Goal: Task Accomplishment & Management: Manage account settings

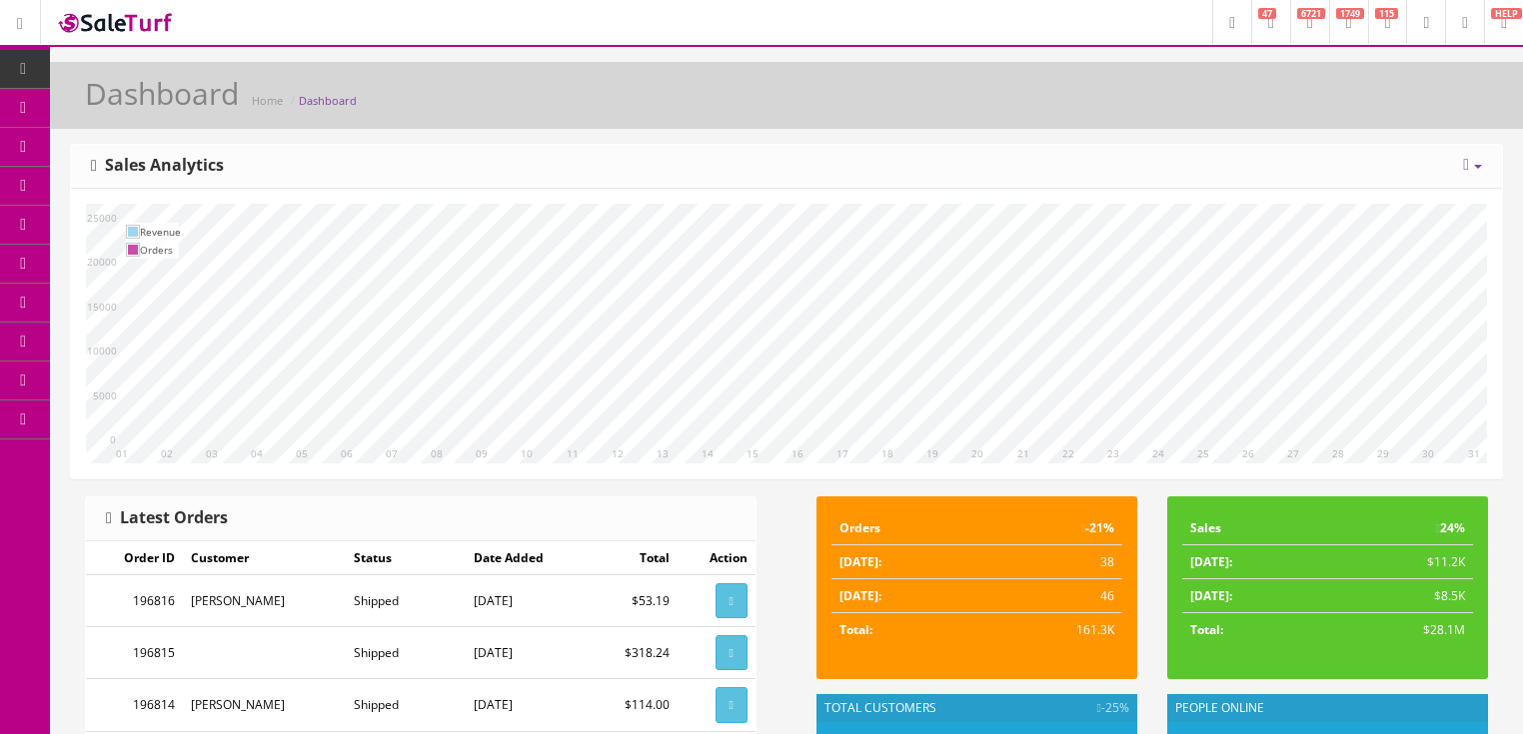
click at [1297, 12] on span "6721" at bounding box center [1311, 13] width 28 height 11
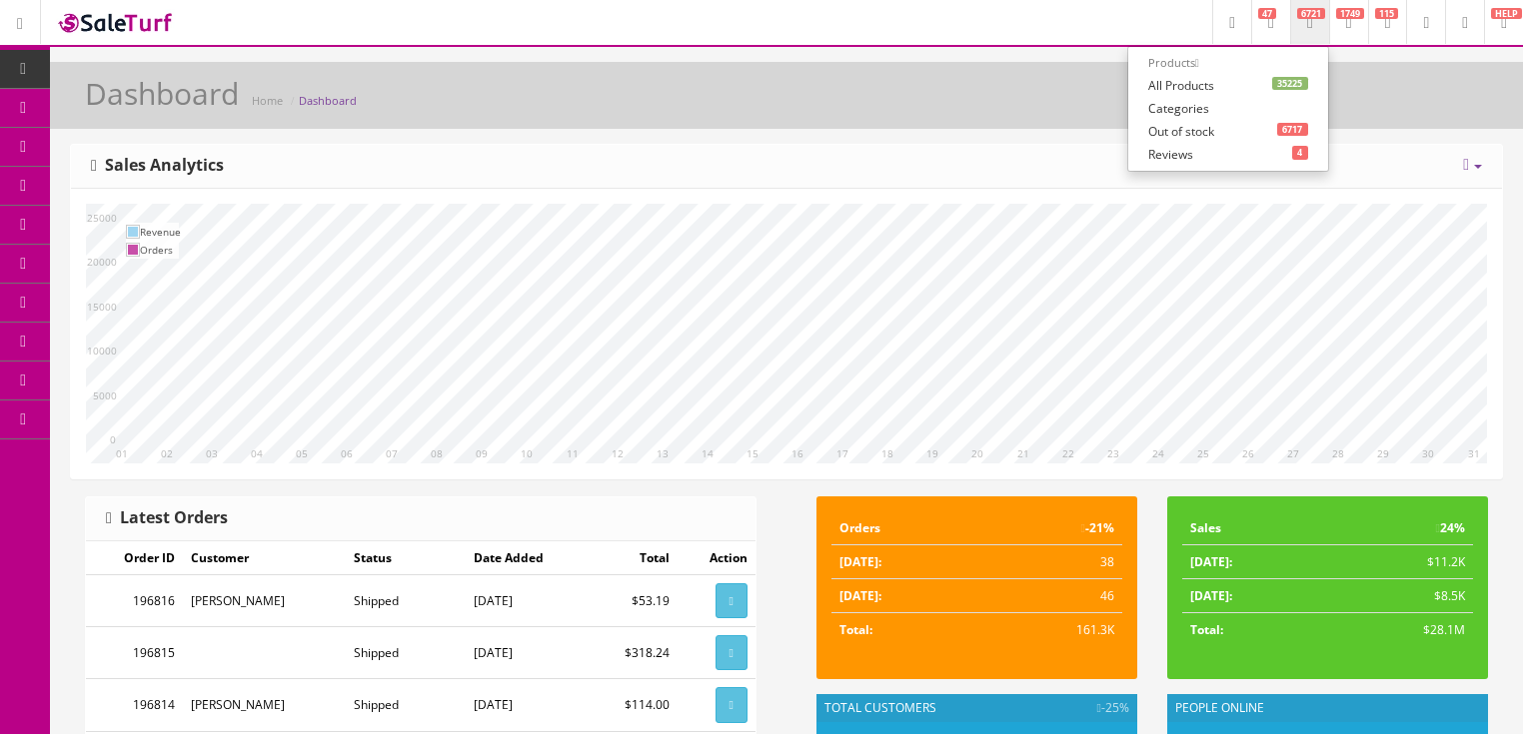
click at [1140, 80] on link "35225 All Products" at bounding box center [1228, 85] width 200 height 23
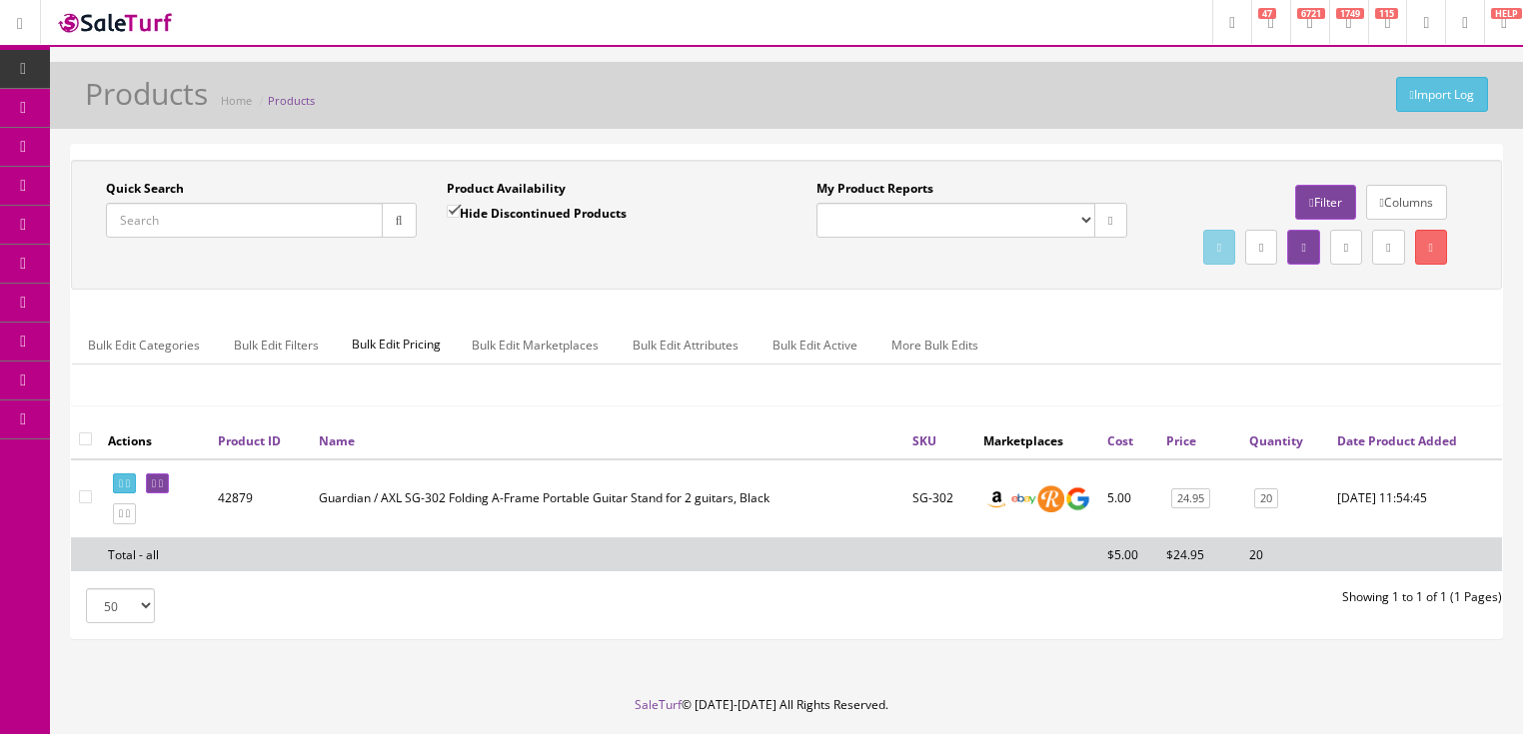
click at [198, 217] on input "Quick Search" at bounding box center [244, 220] width 277 height 35
type input "eko guitar"
click at [448, 209] on input "Hide Discontinued Products" at bounding box center [453, 211] width 13 height 13
checkbox input "false"
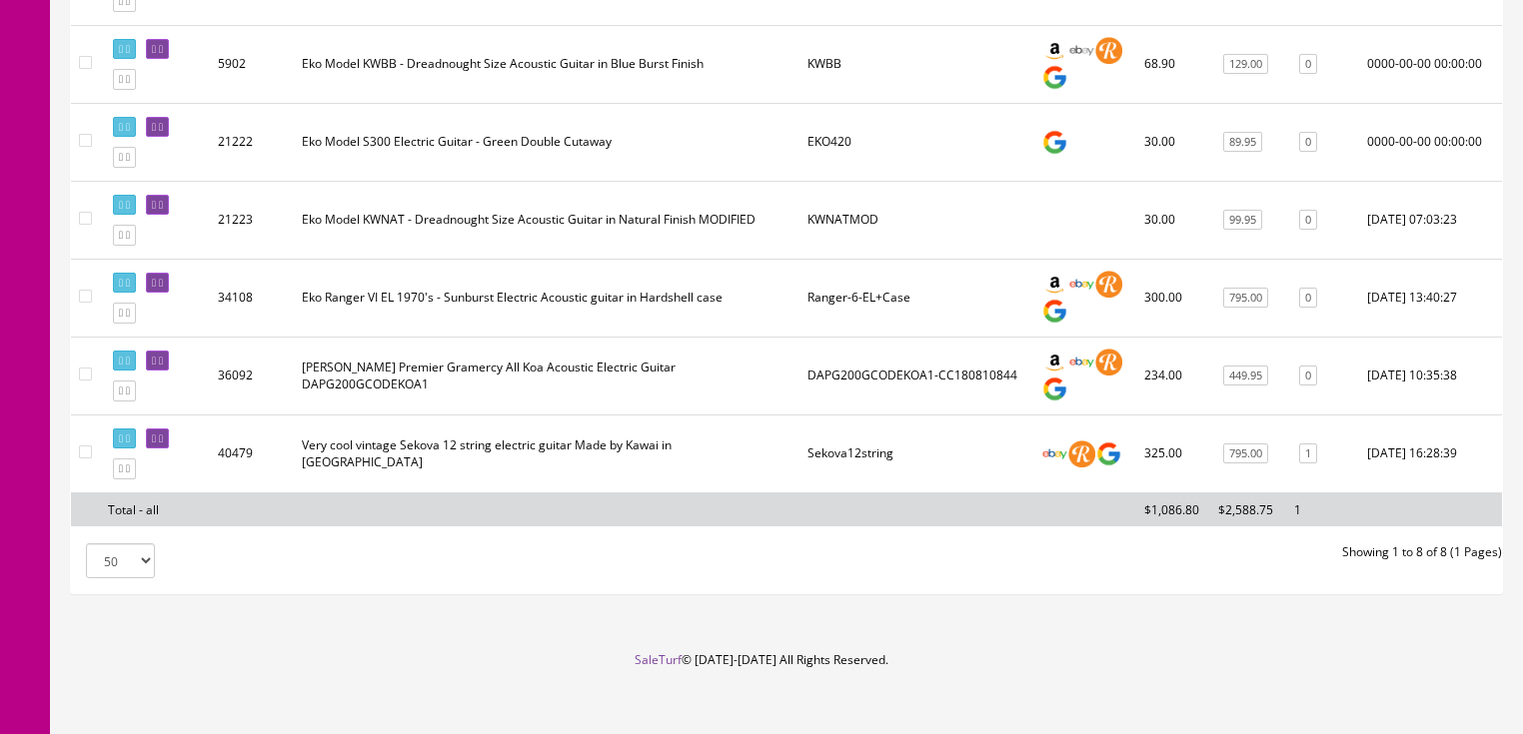
scroll to position [639, 0]
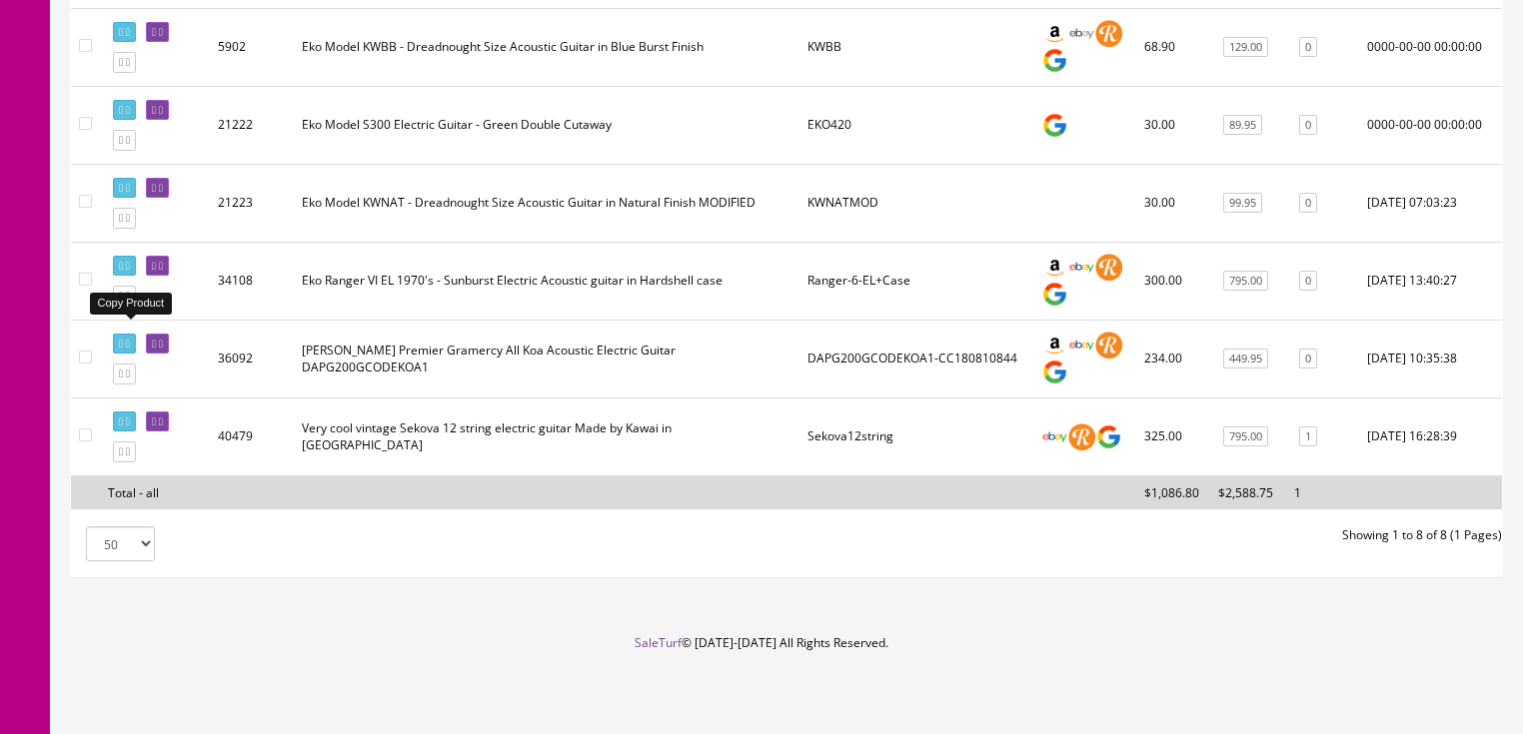
click at [123, 299] on icon at bounding box center [121, 296] width 4 height 11
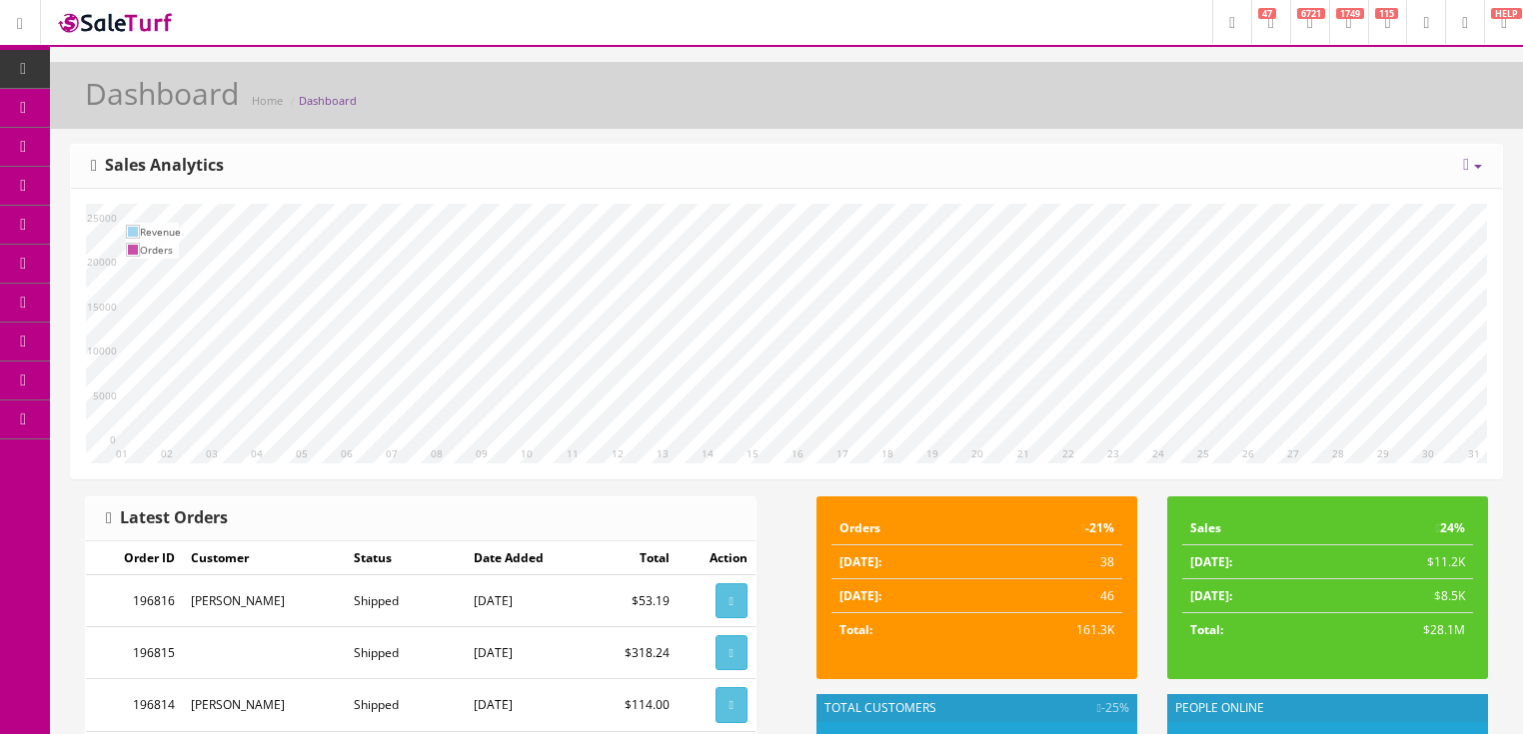
click at [1297, 16] on span "6721" at bounding box center [1311, 13] width 28 height 11
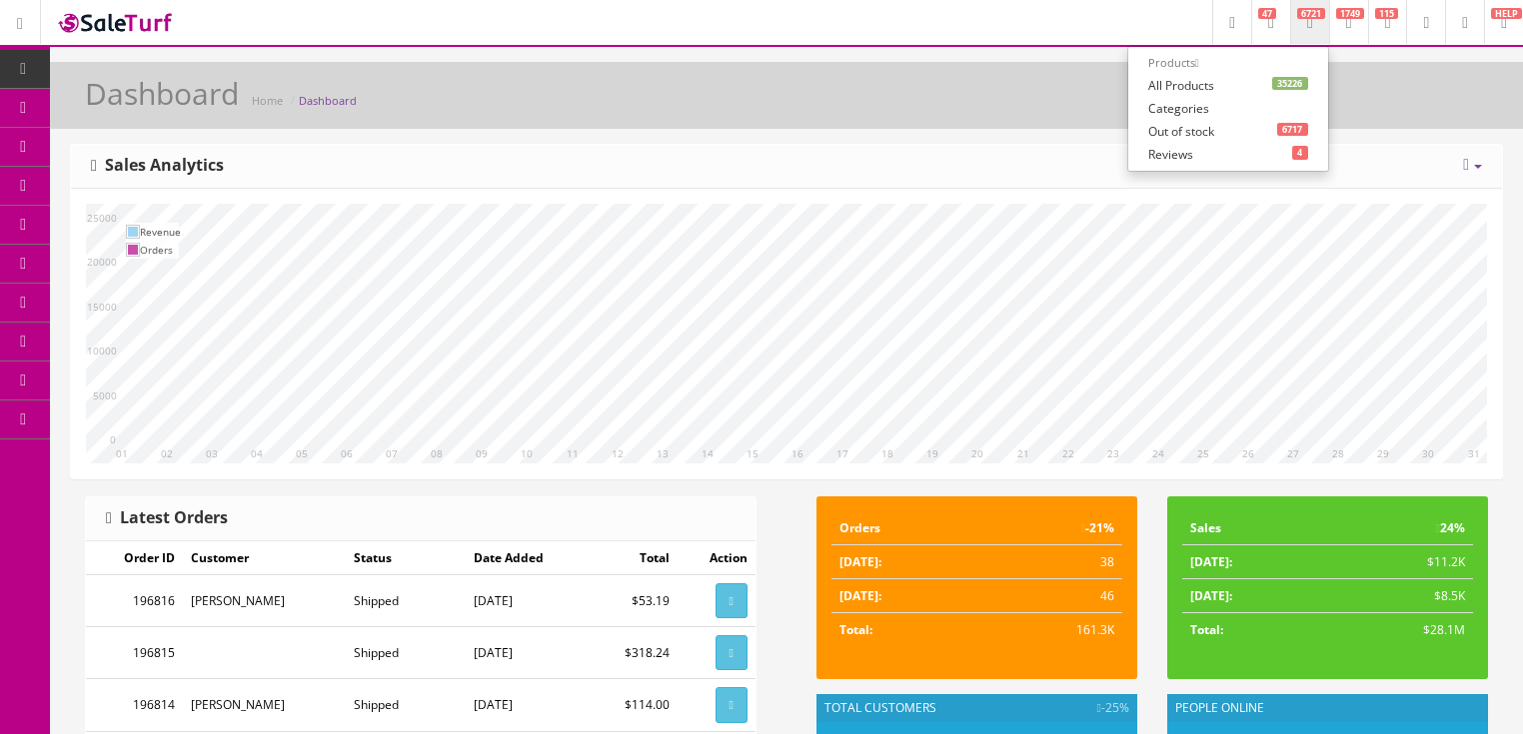
click at [1156, 89] on link "35226 All Products" at bounding box center [1228, 85] width 200 height 23
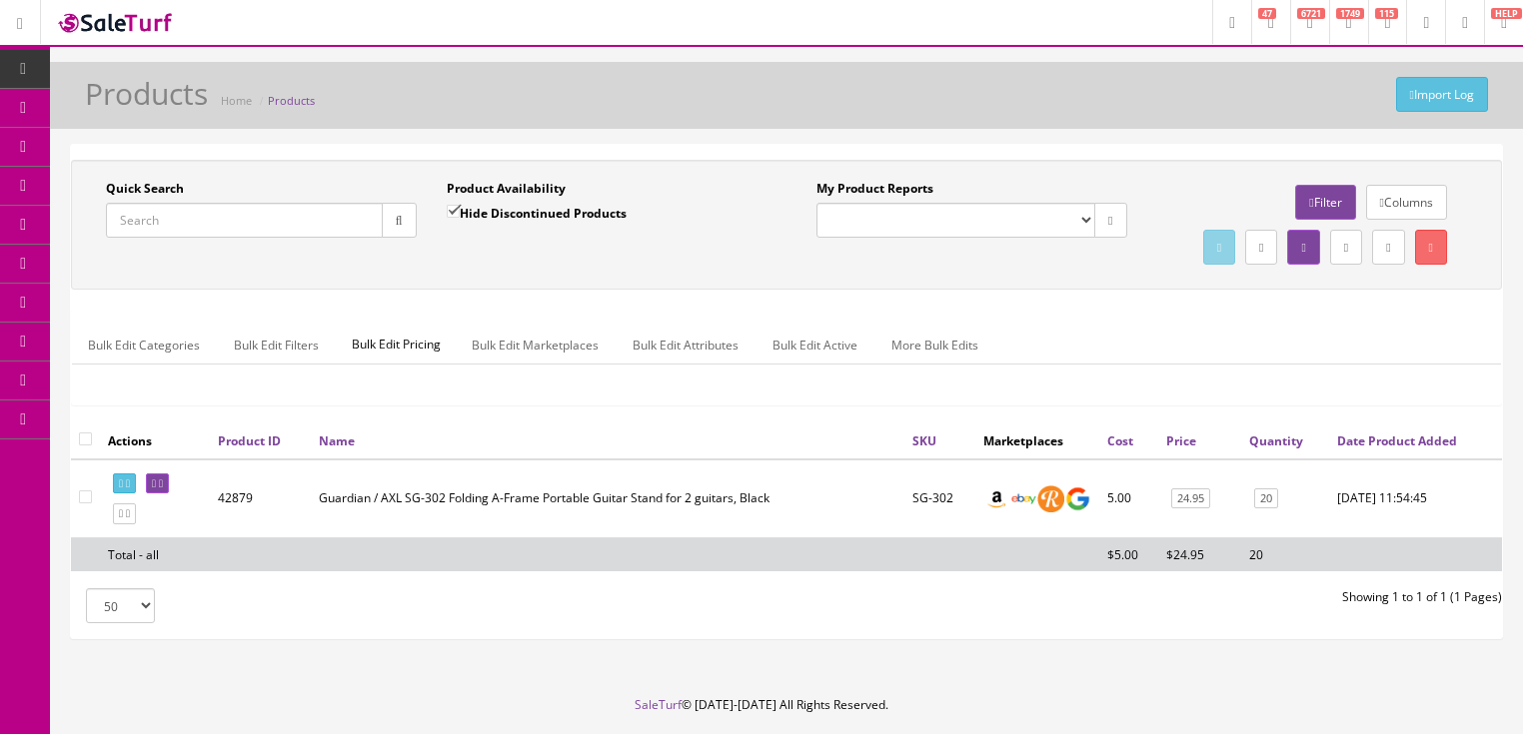
click at [315, 220] on input "Quick Search" at bounding box center [244, 220] width 277 height 35
type input "eko guitar"
click at [448, 205] on input "Hide Discontinued Products" at bounding box center [453, 211] width 13 height 13
checkbox input "false"
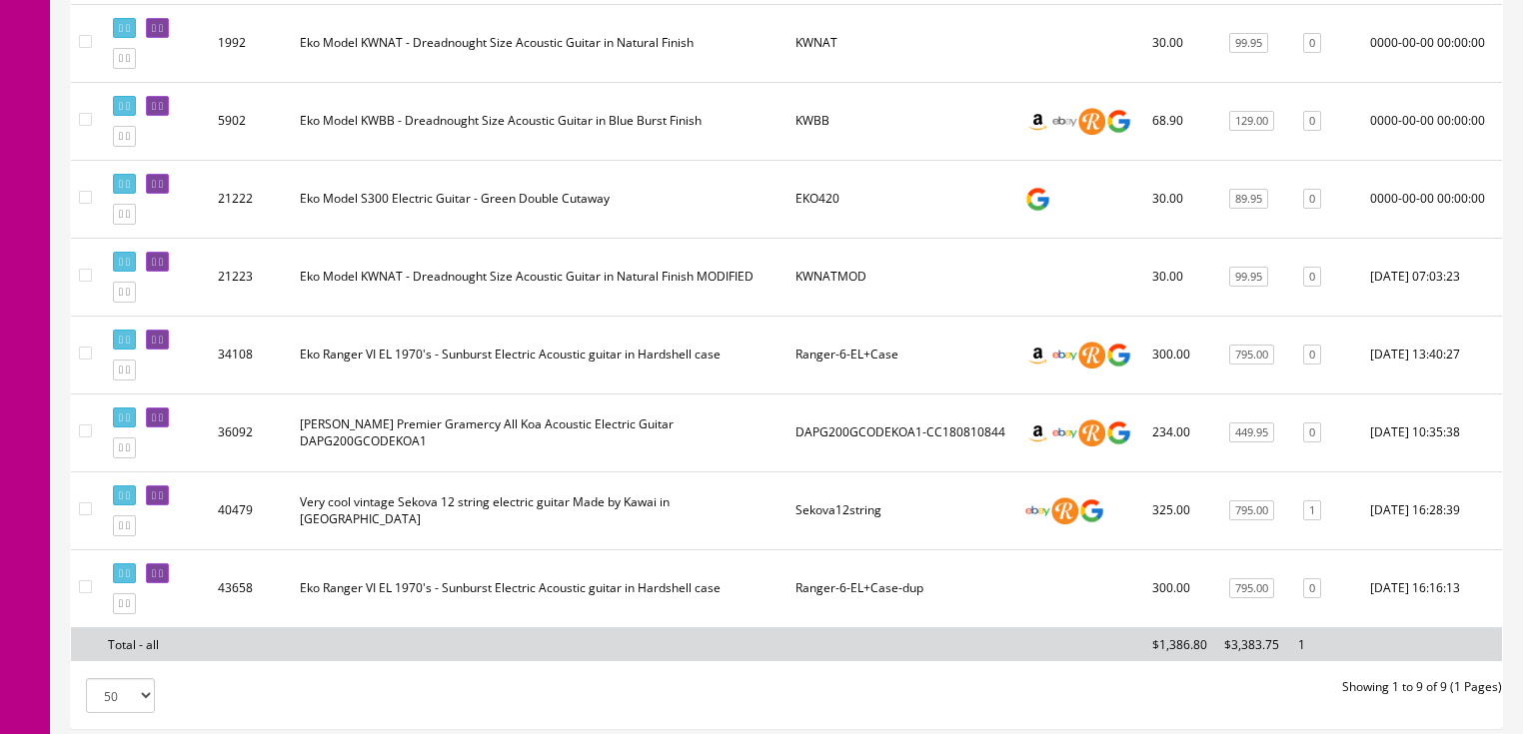
scroll to position [560, 0]
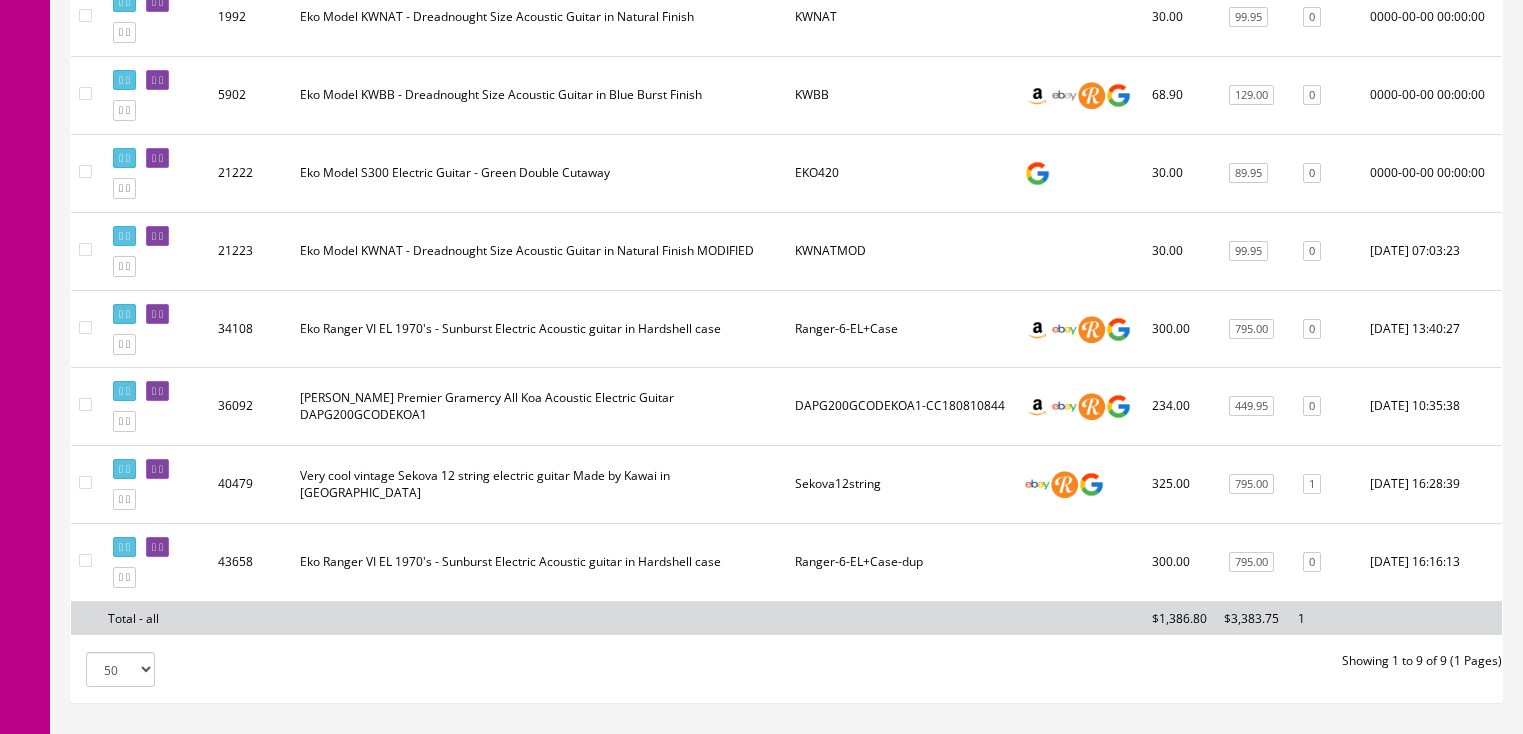
click at [123, 350] on icon at bounding box center [121, 344] width 4 height 11
